Goal: Task Accomplishment & Management: Manage account settings

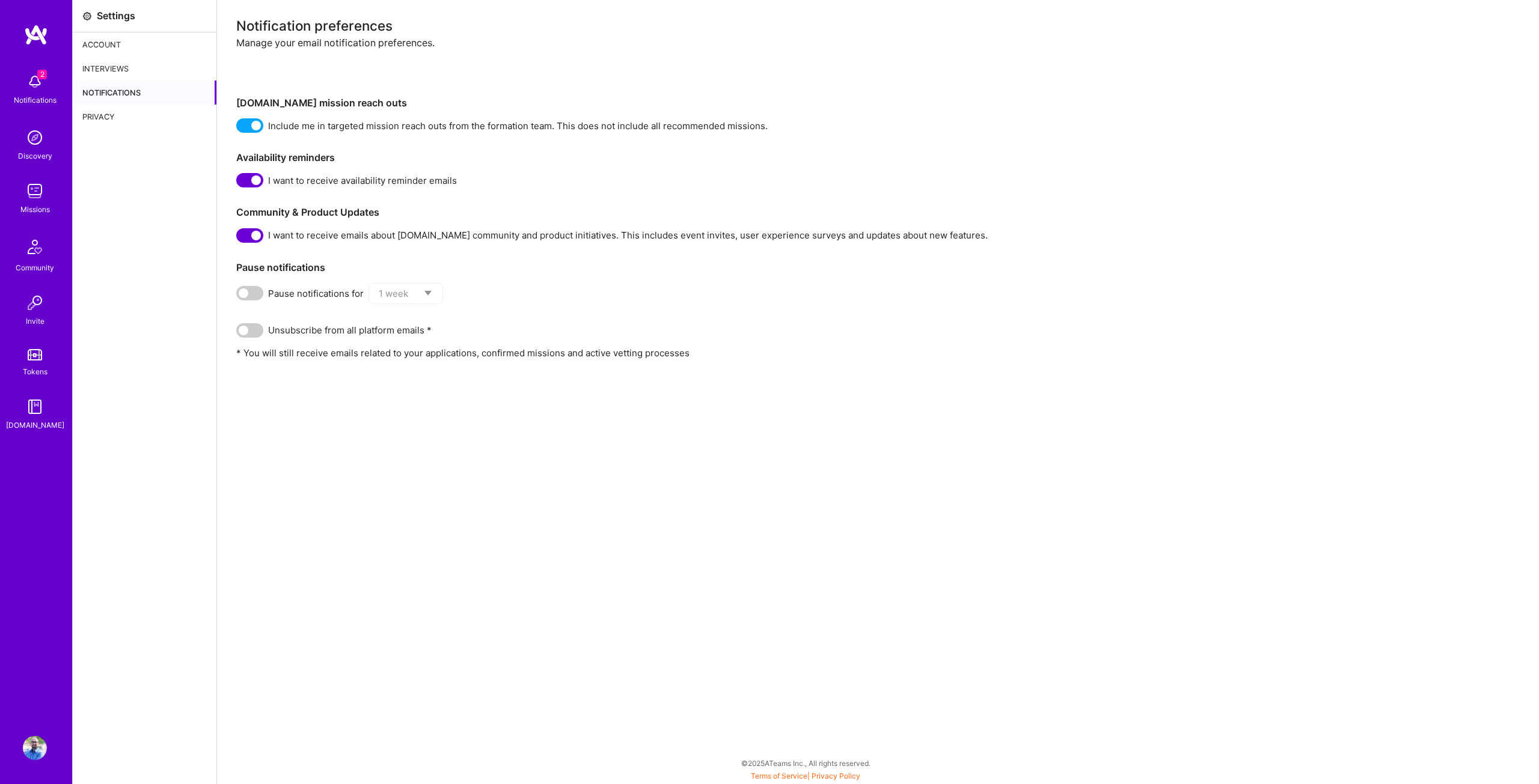
click at [44, 83] on img at bounding box center [35, 82] width 24 height 24
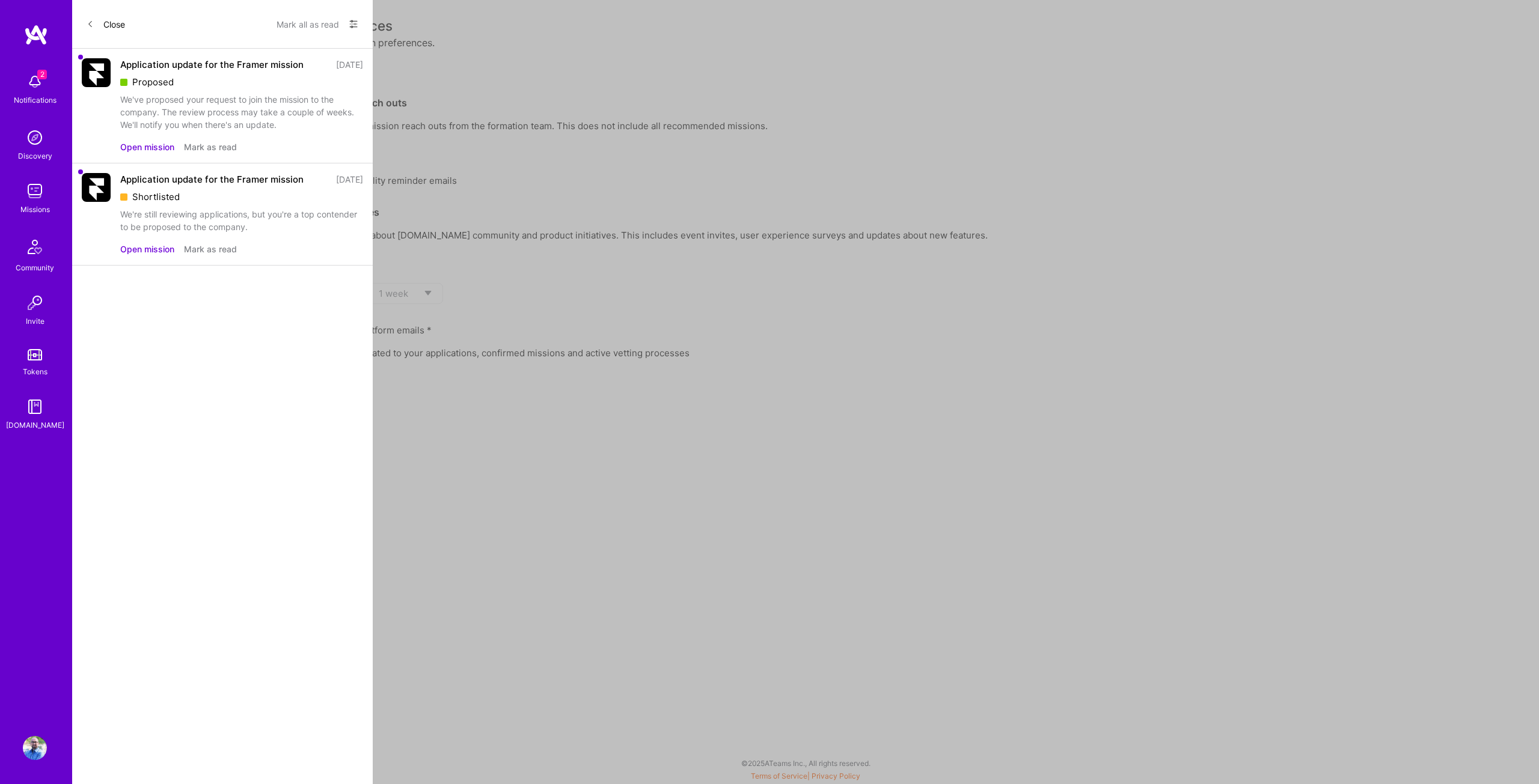
click at [218, 60] on div "Application update for the Framer mission" at bounding box center [212, 65] width 183 height 13
click at [218, 102] on div "We've proposed your request to join the mission to the company. The review proc…" at bounding box center [242, 111] width 243 height 38
click at [92, 26] on icon at bounding box center [90, 24] width 7 height 7
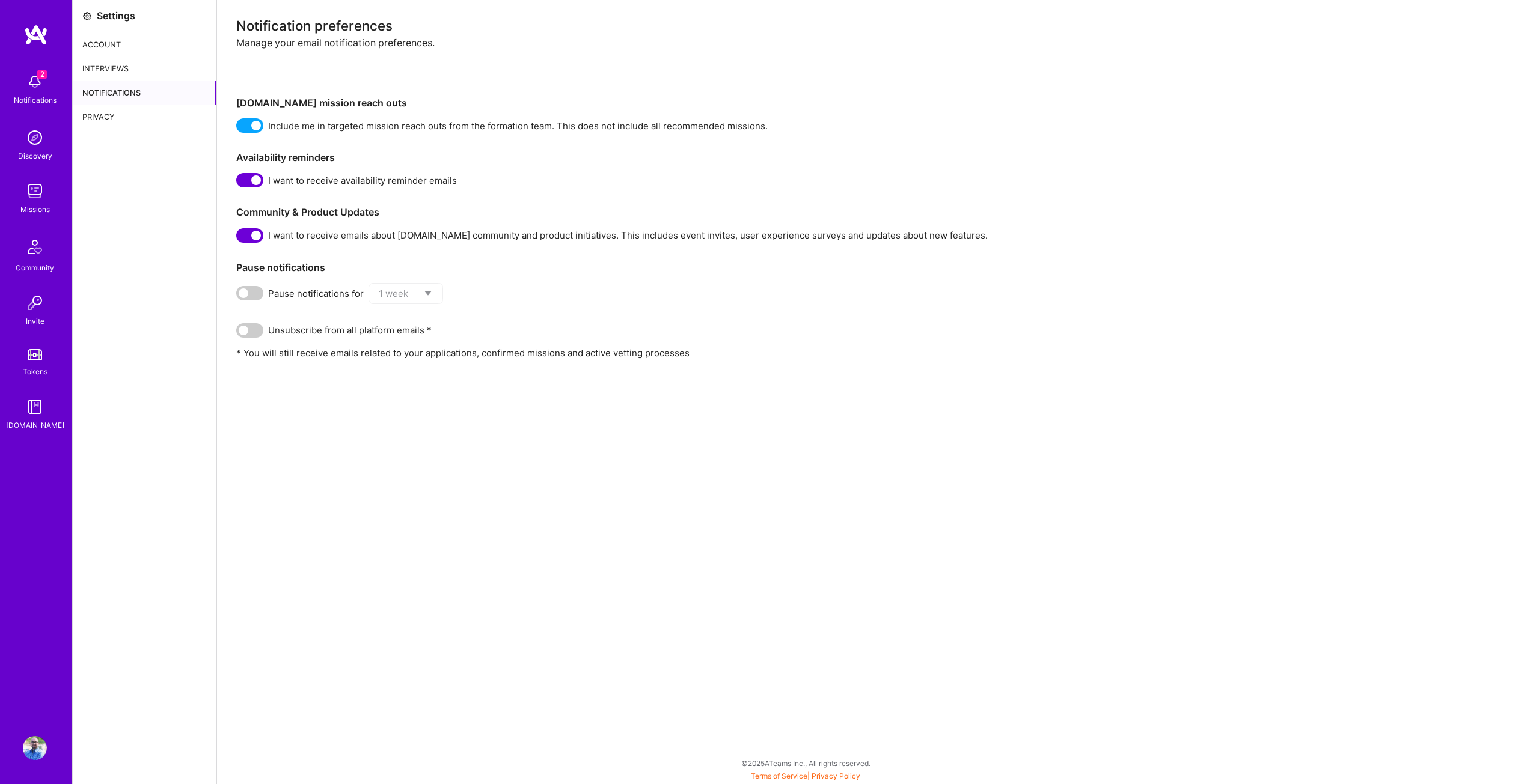
click at [119, 63] on div "Interviews" at bounding box center [145, 69] width 144 height 24
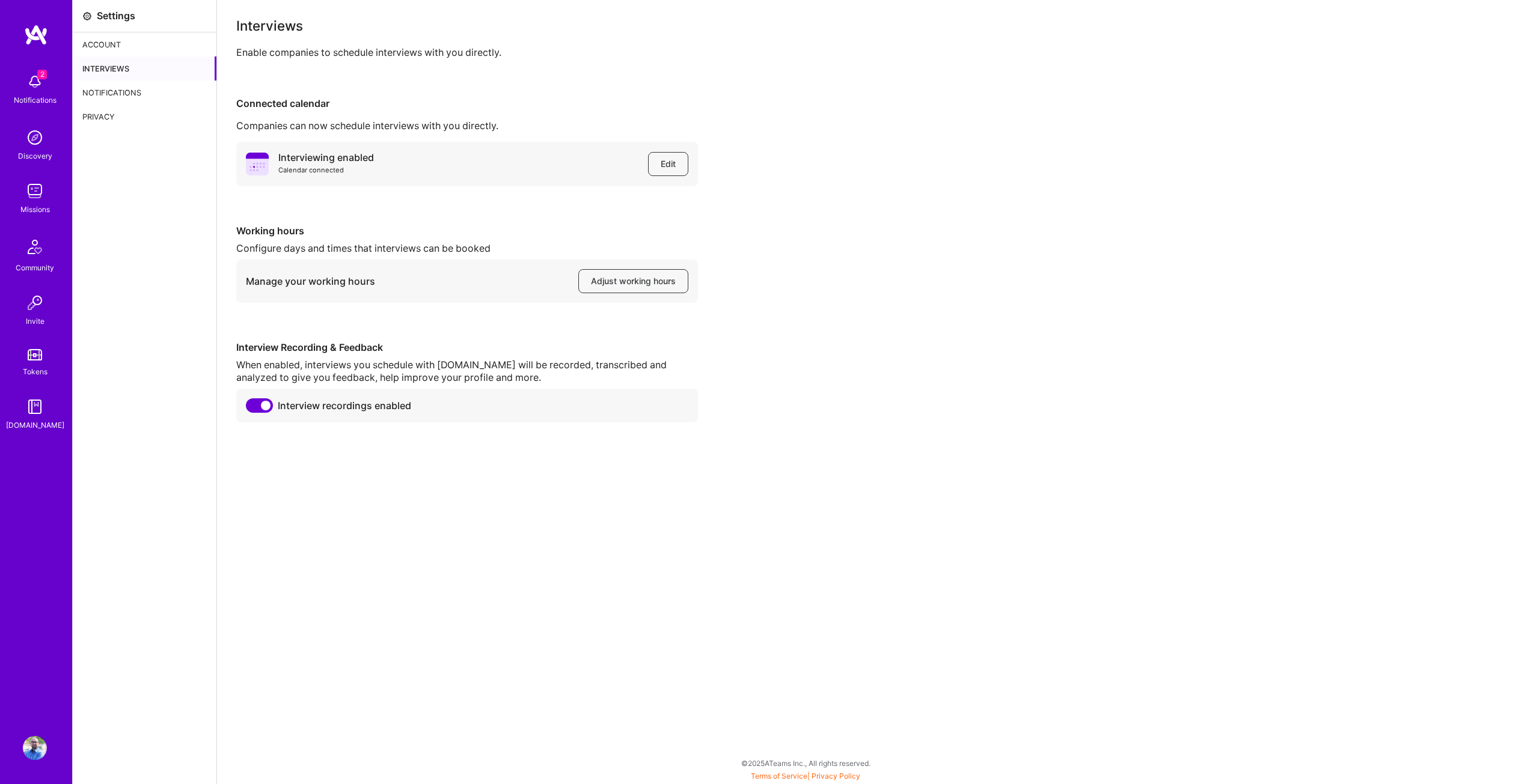
click at [36, 70] on img at bounding box center [35, 82] width 24 height 24
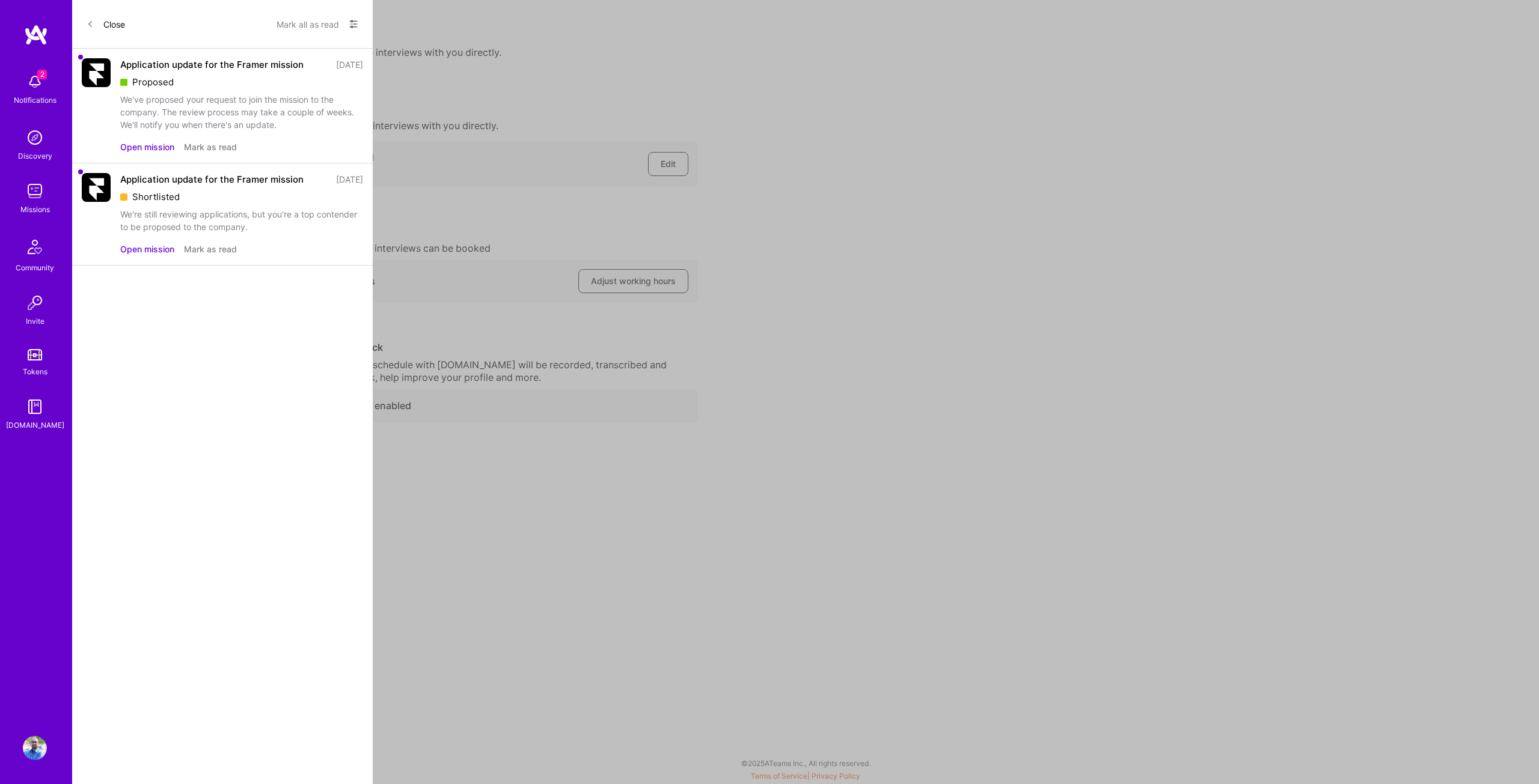
click at [217, 249] on button "Mark as read" at bounding box center [210, 249] width 53 height 13
click at [223, 152] on button "Mark as read" at bounding box center [210, 147] width 53 height 13
